Goal: Check status: Check status

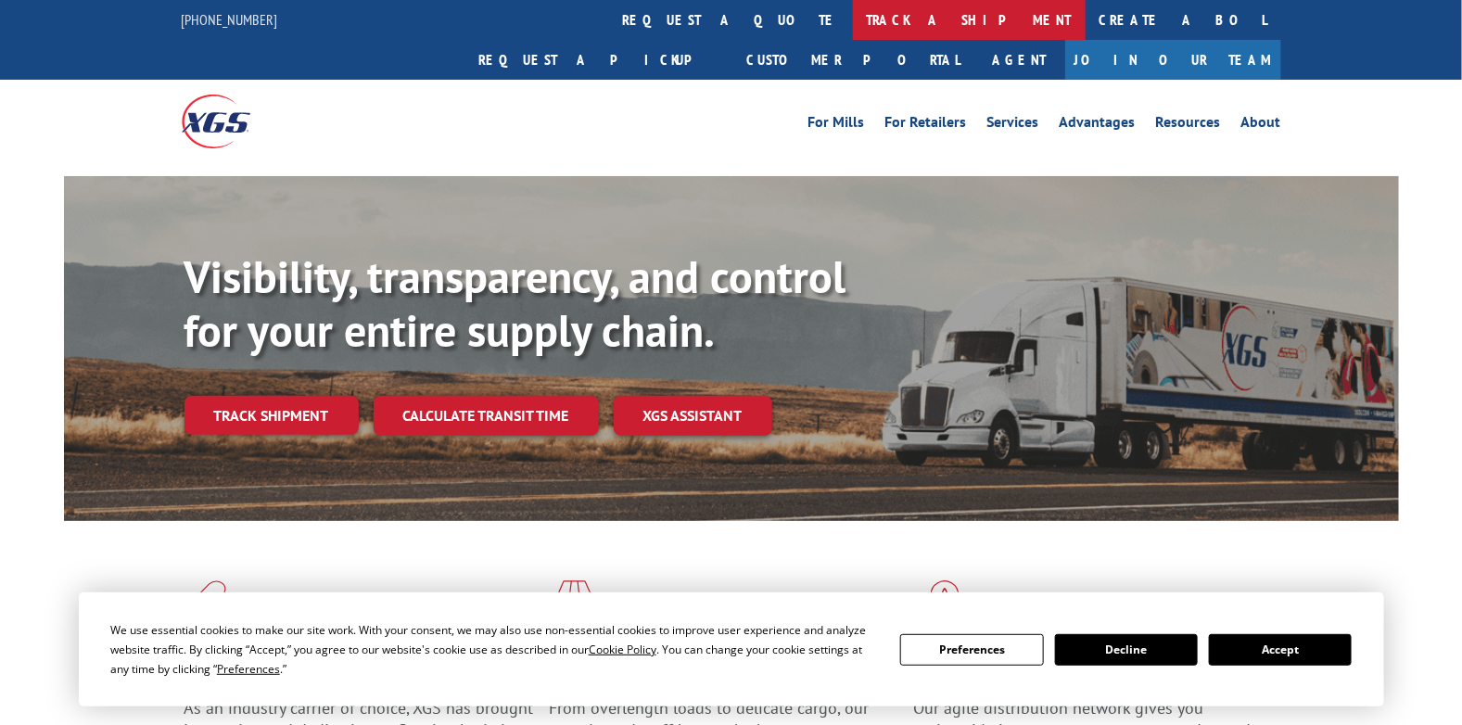
click at [853, 29] on link "track a shipment" at bounding box center [969, 20] width 233 height 40
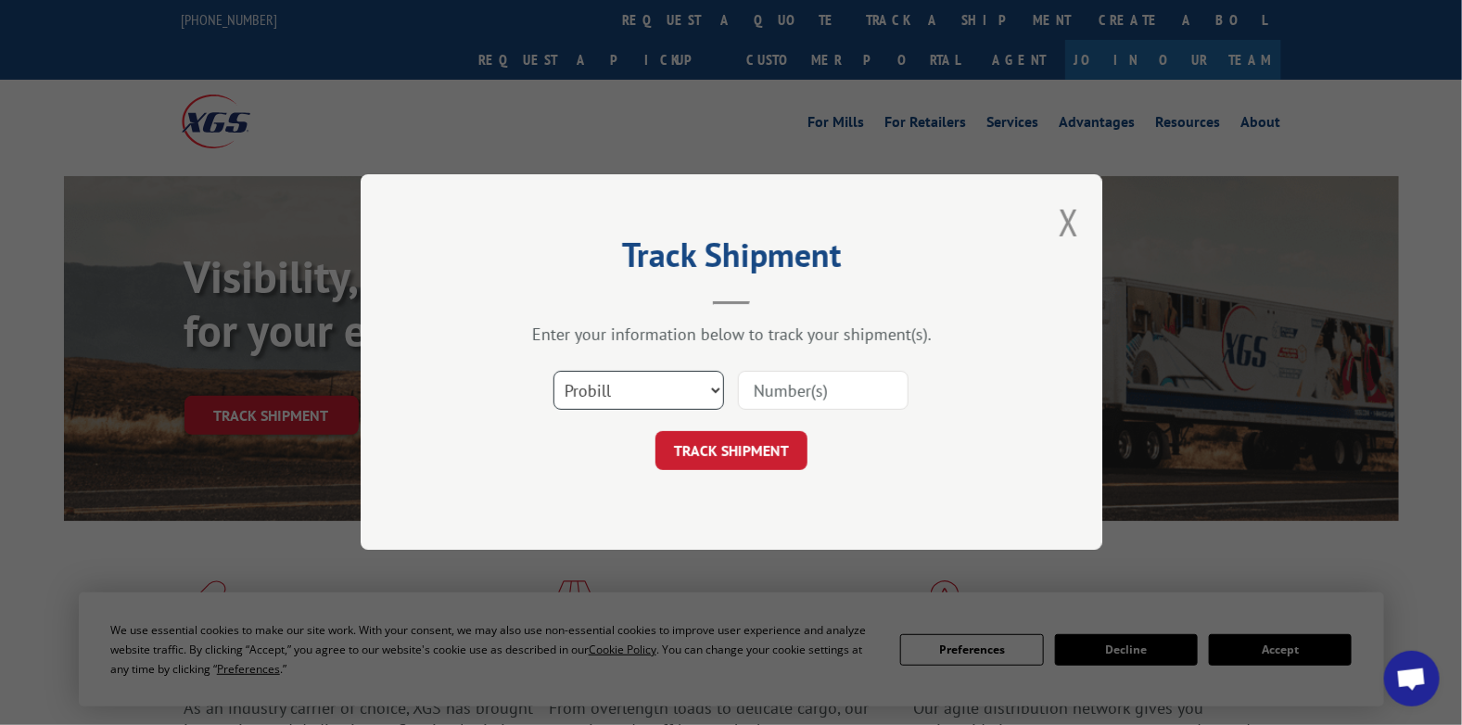
click at [659, 390] on select "Select category... Probill BOL PO" at bounding box center [638, 391] width 171 height 39
select select "bol"
click at [553, 372] on select "Select category... Probill BOL PO" at bounding box center [638, 391] width 171 height 39
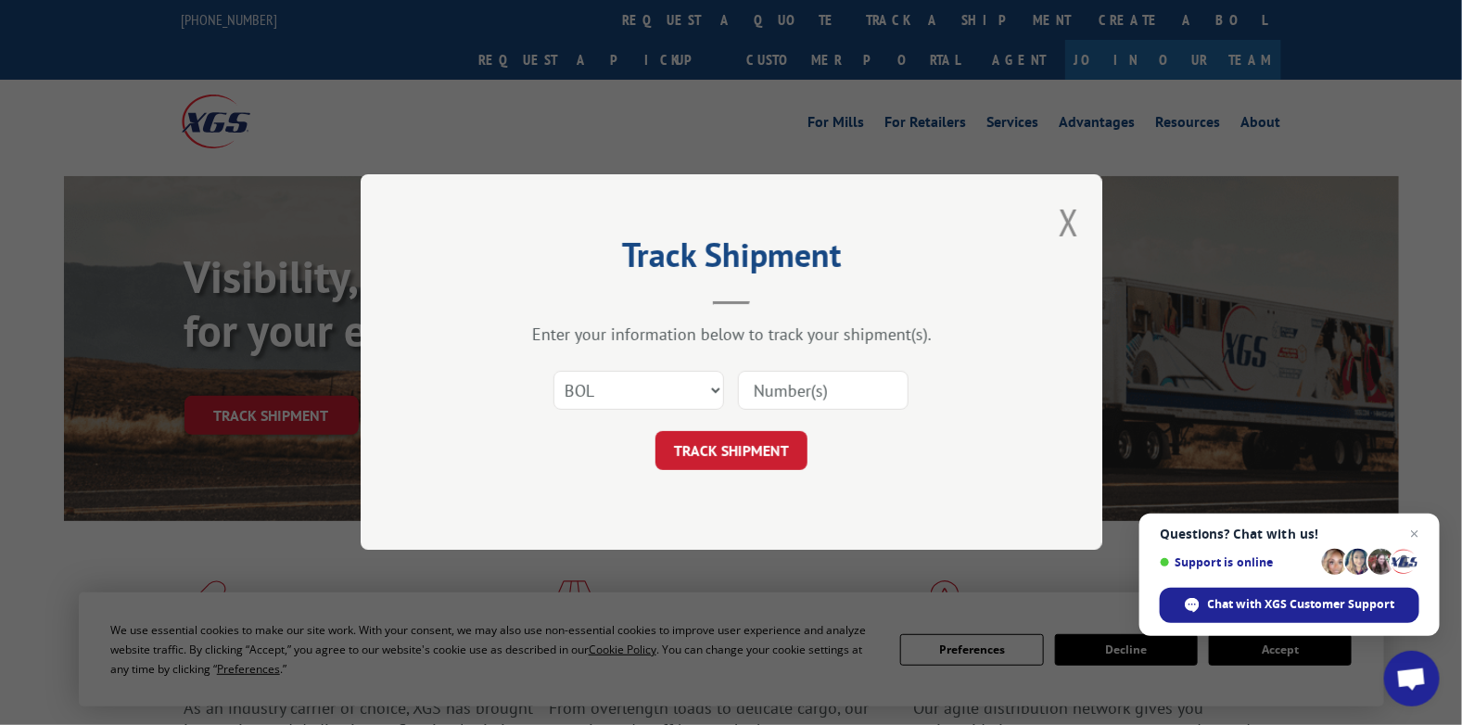
click at [812, 385] on input at bounding box center [823, 391] width 171 height 39
paste input "7047760"
type input "7047760"
click at [773, 445] on button "TRACK SHIPMENT" at bounding box center [731, 451] width 152 height 39
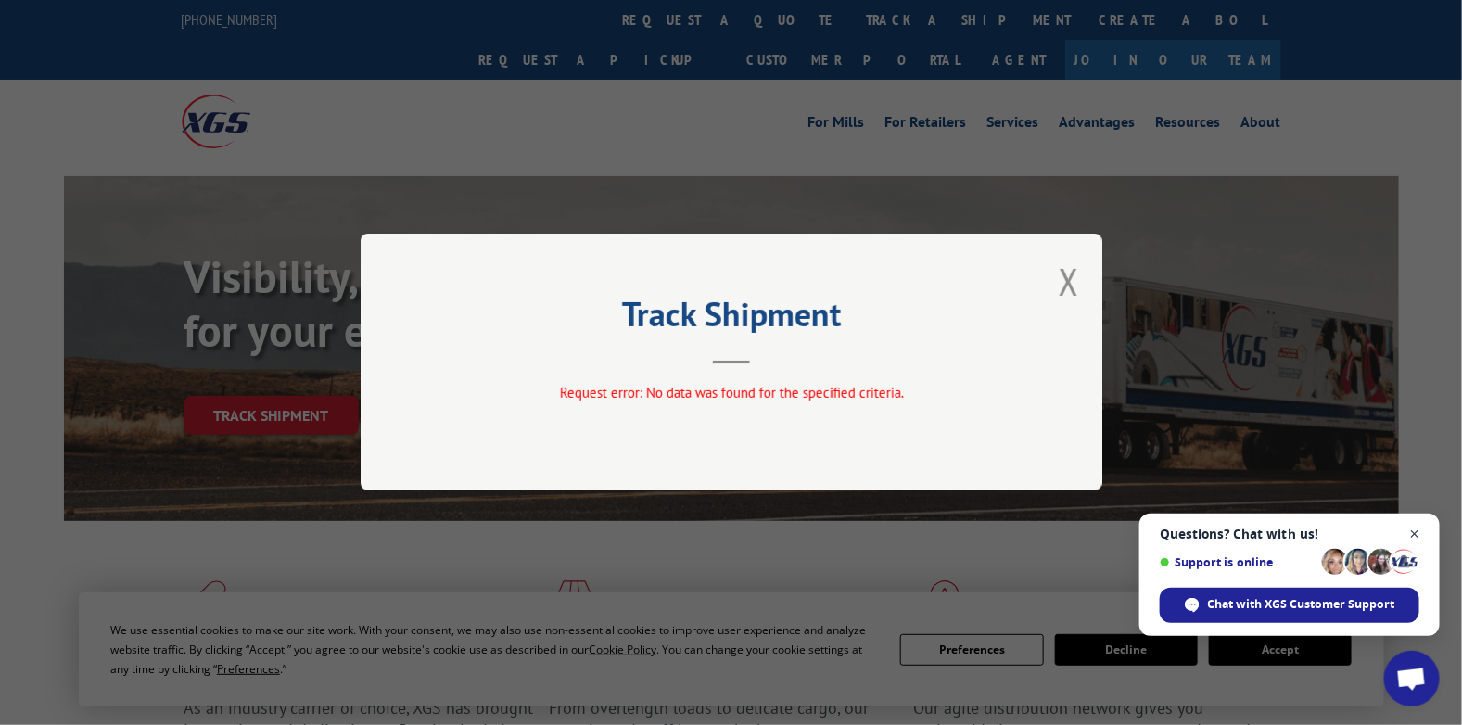
click at [1406, 525] on span "Close chat" at bounding box center [1414, 534] width 23 height 23
